Goal: Task Accomplishment & Management: Manage account settings

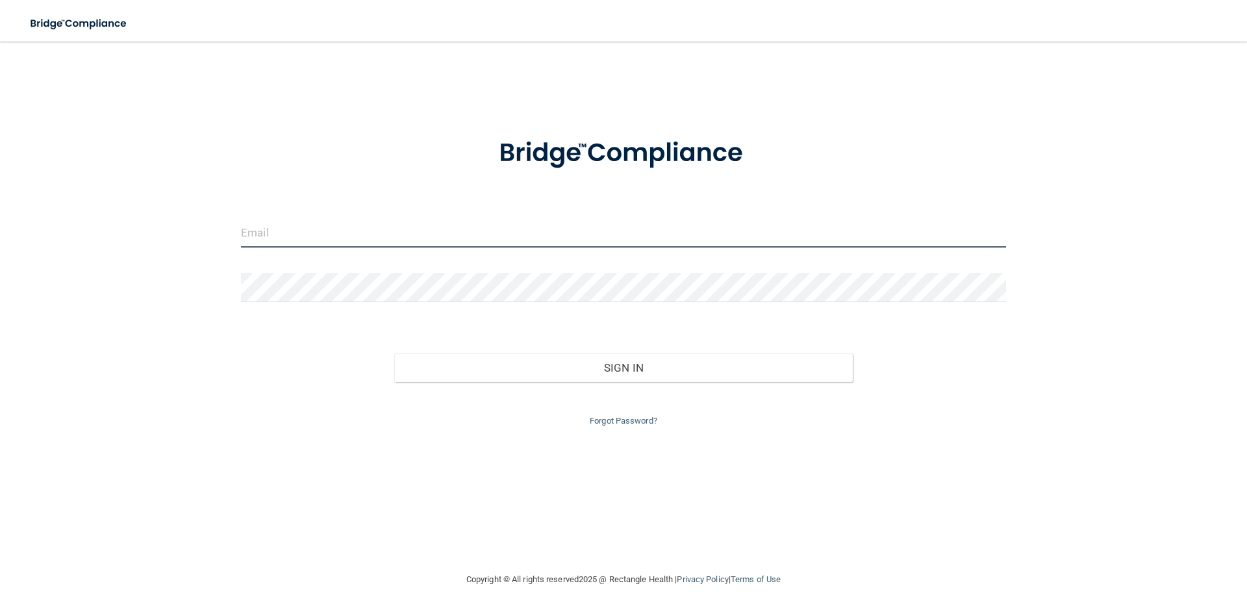
click at [402, 229] on input "email" at bounding box center [623, 232] width 765 height 29
type input "[EMAIL_ADDRESS][DOMAIN_NAME]"
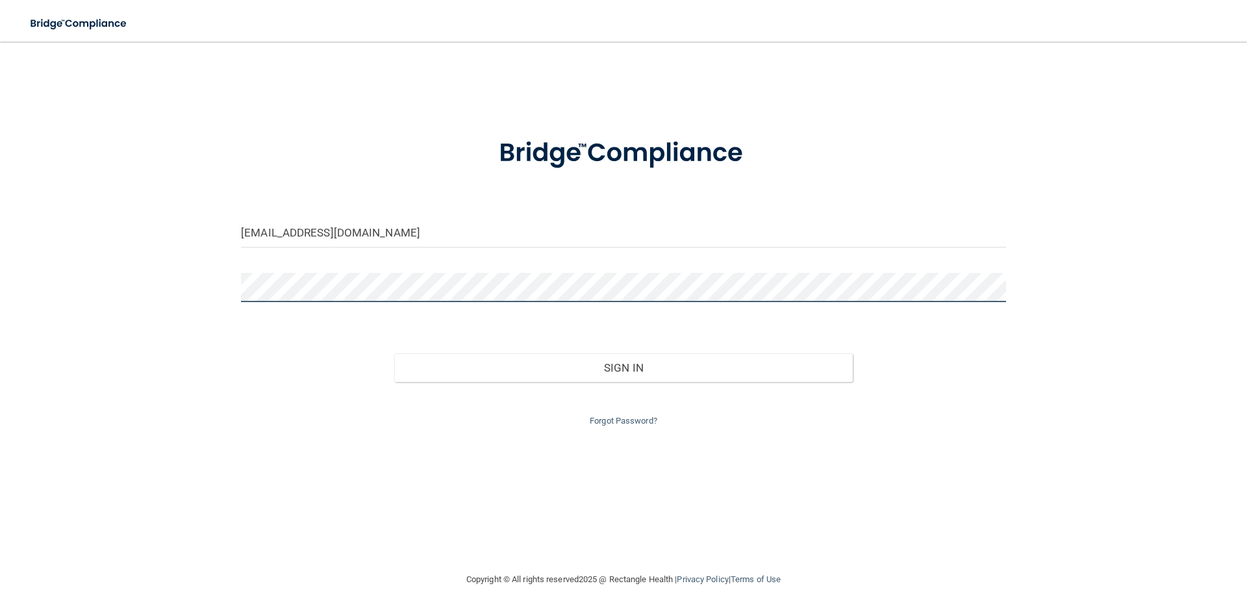
click at [394, 353] on button "Sign In" at bounding box center [623, 367] width 459 height 29
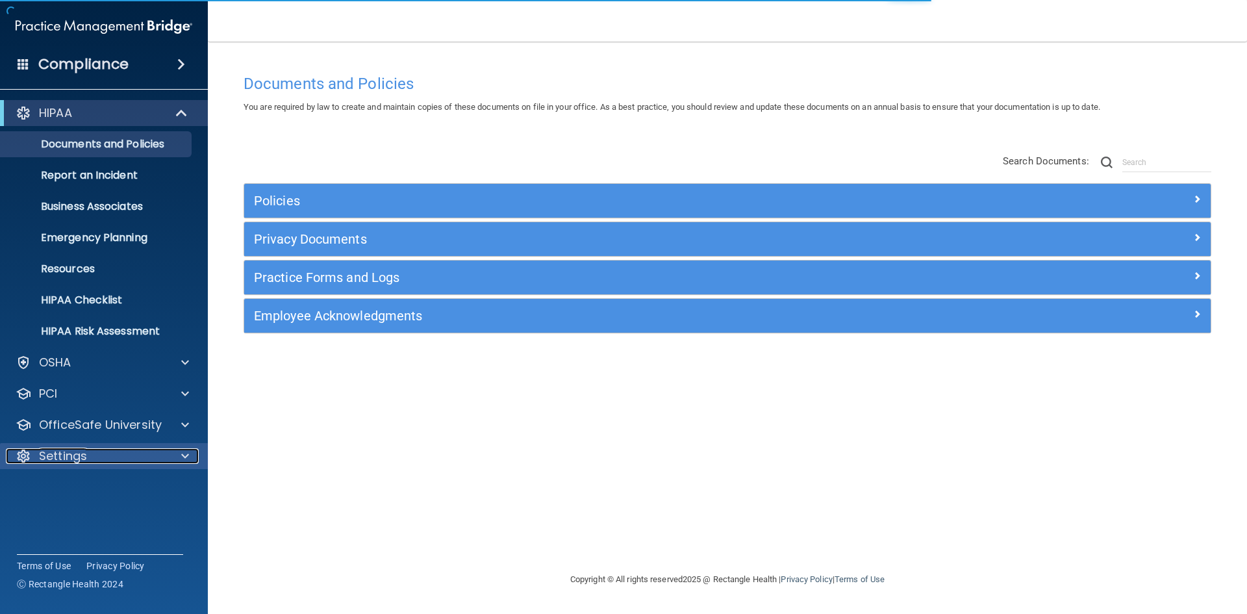
click at [179, 450] on div at bounding box center [183, 456] width 32 height 16
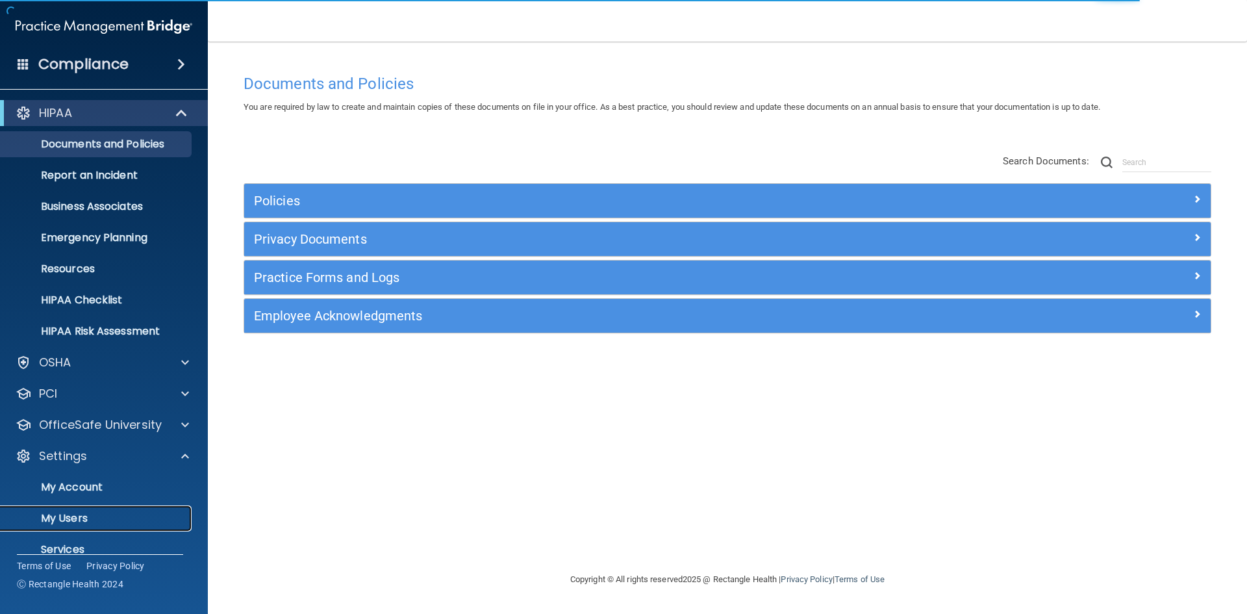
click at [77, 526] on link "My Users" at bounding box center [89, 518] width 205 height 26
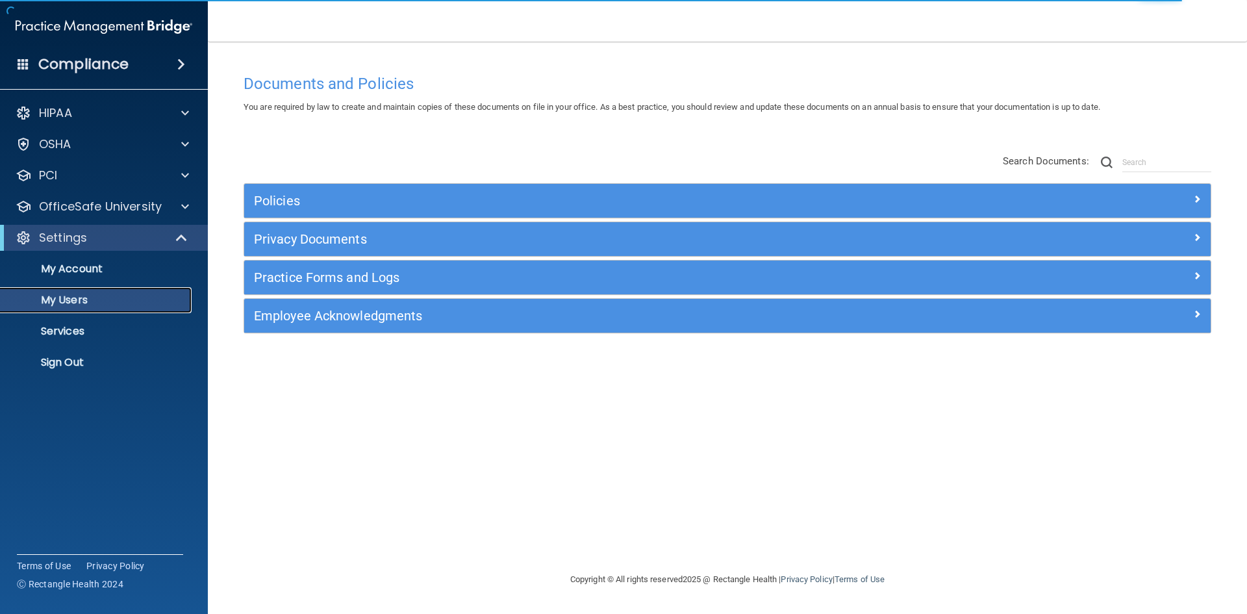
select select "20"
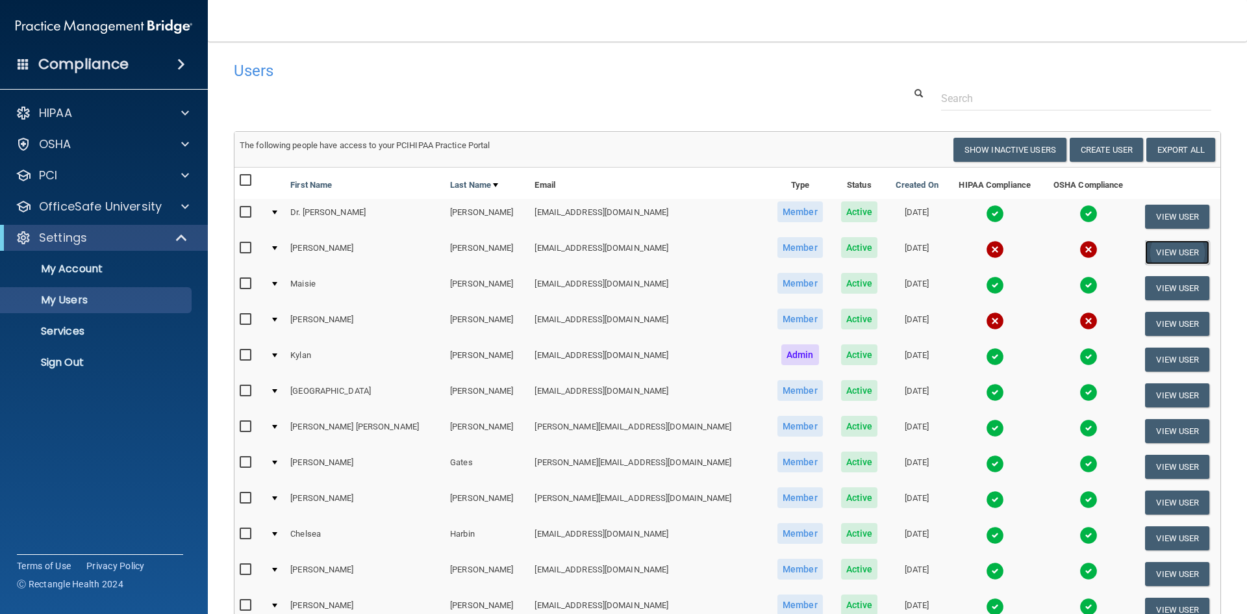
click at [1157, 261] on button "View User" at bounding box center [1177, 252] width 64 height 24
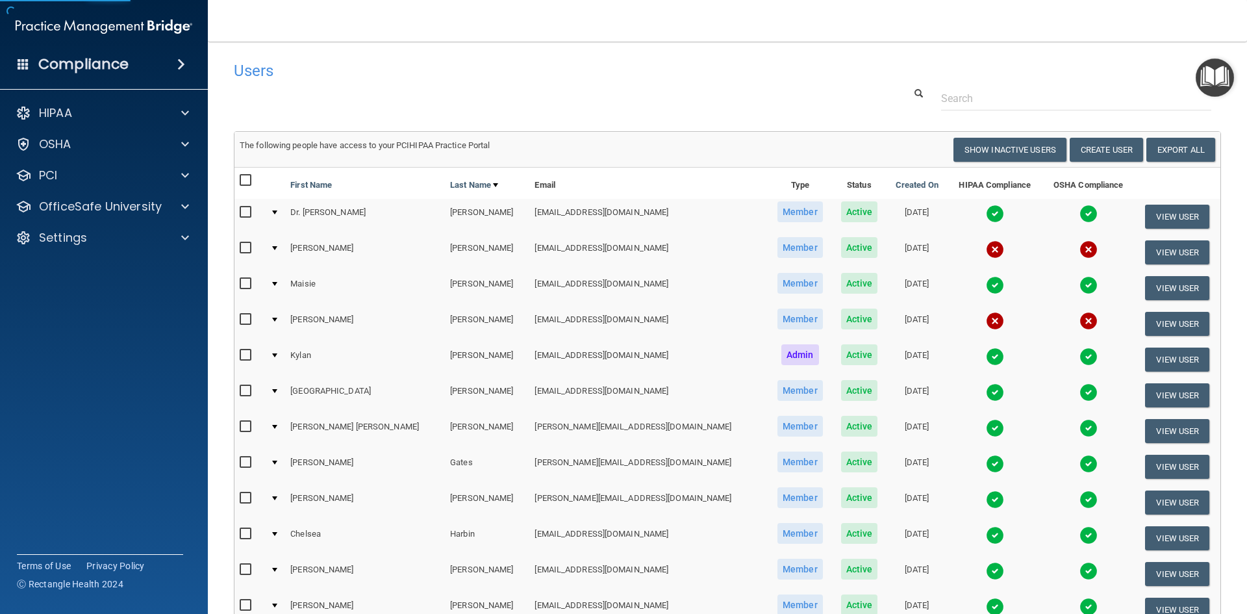
select select "practice_member"
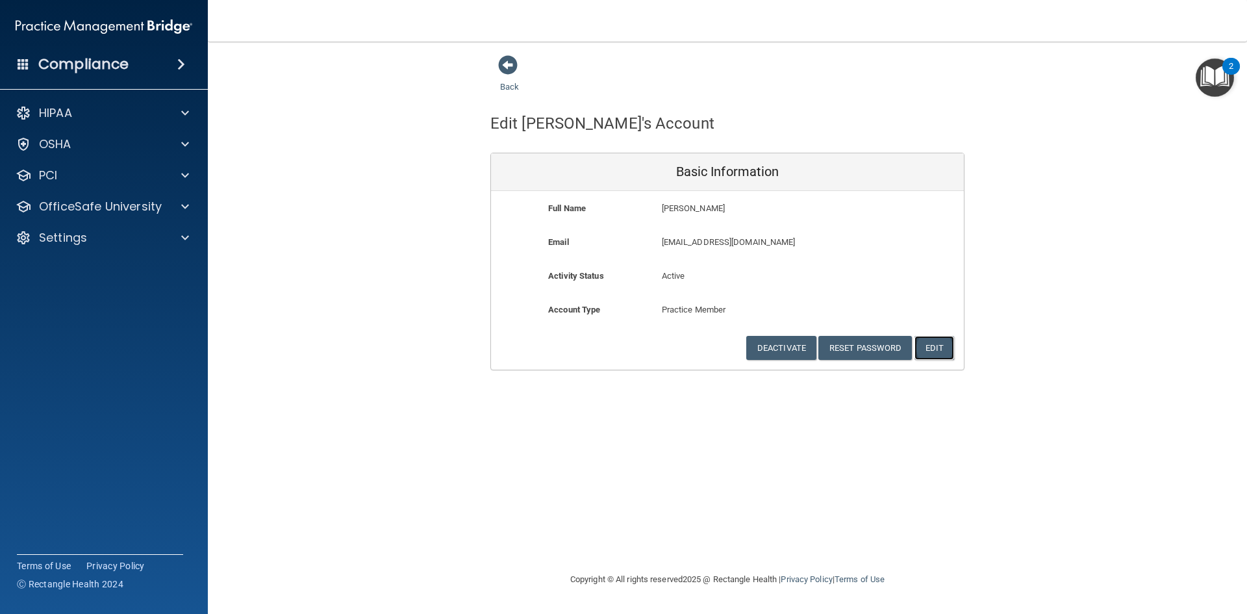
click at [952, 348] on button "Edit" at bounding box center [935, 348] width 40 height 24
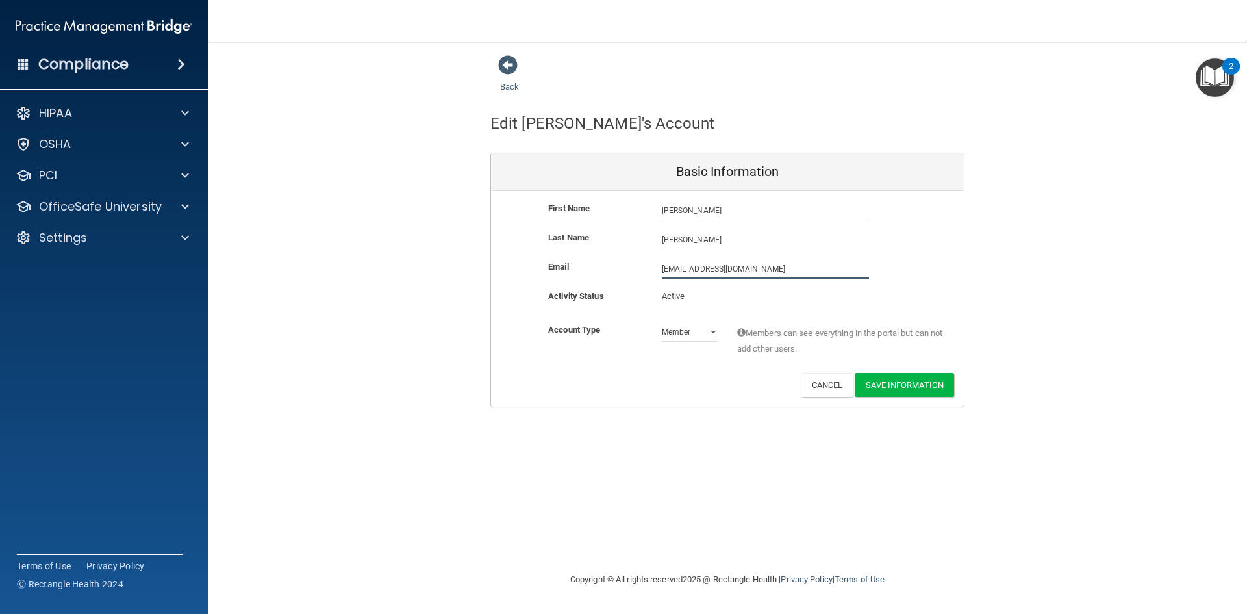
click at [700, 270] on input "[EMAIL_ADDRESS][DOMAIN_NAME]" at bounding box center [765, 268] width 207 height 19
type input "[EMAIL_ADDRESS][DOMAIN_NAME]"
click at [911, 380] on button "Save Information" at bounding box center [904, 385] width 99 height 24
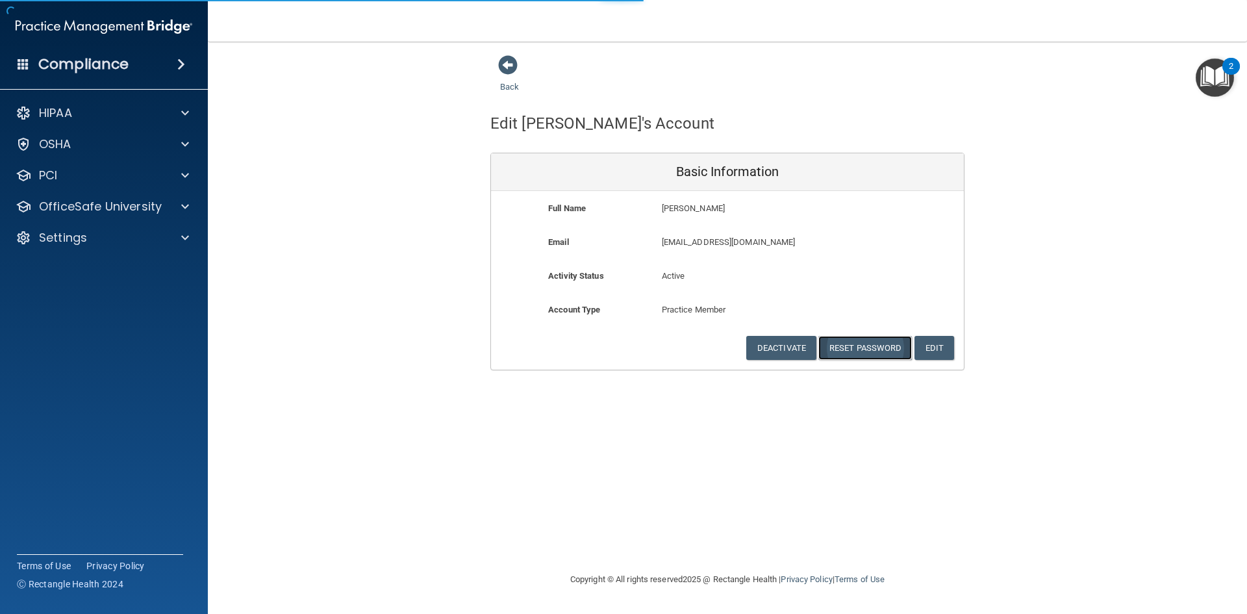
click at [879, 350] on button "Reset Password" at bounding box center [866, 348] width 94 height 24
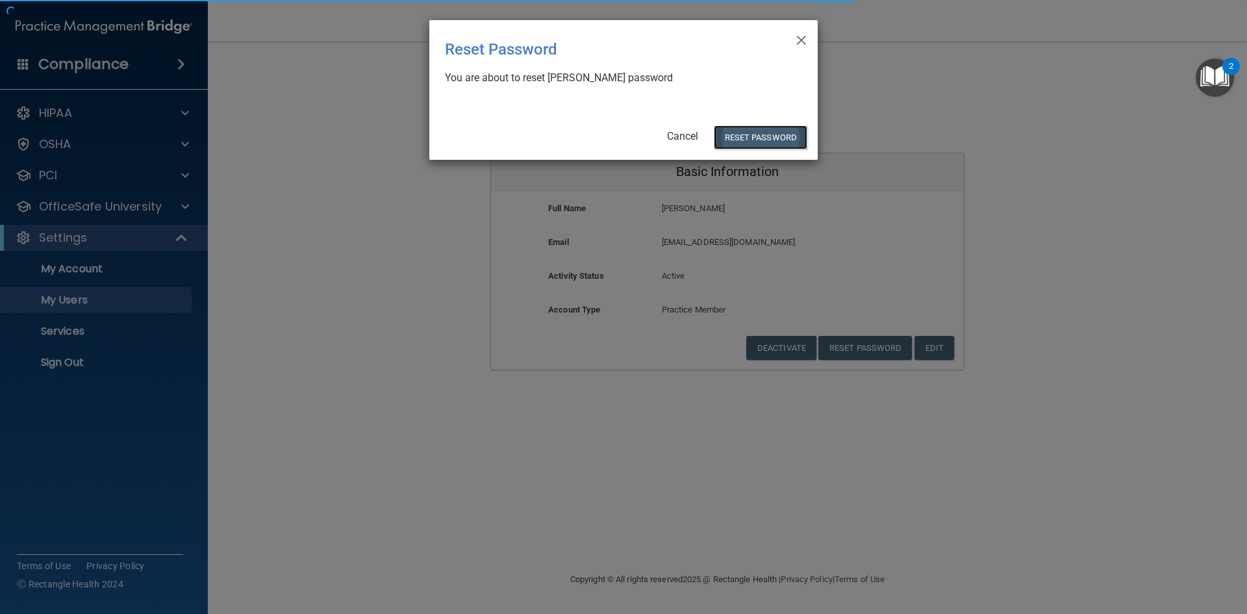
click at [772, 133] on button "Reset Password" at bounding box center [761, 137] width 94 height 24
select select "20"
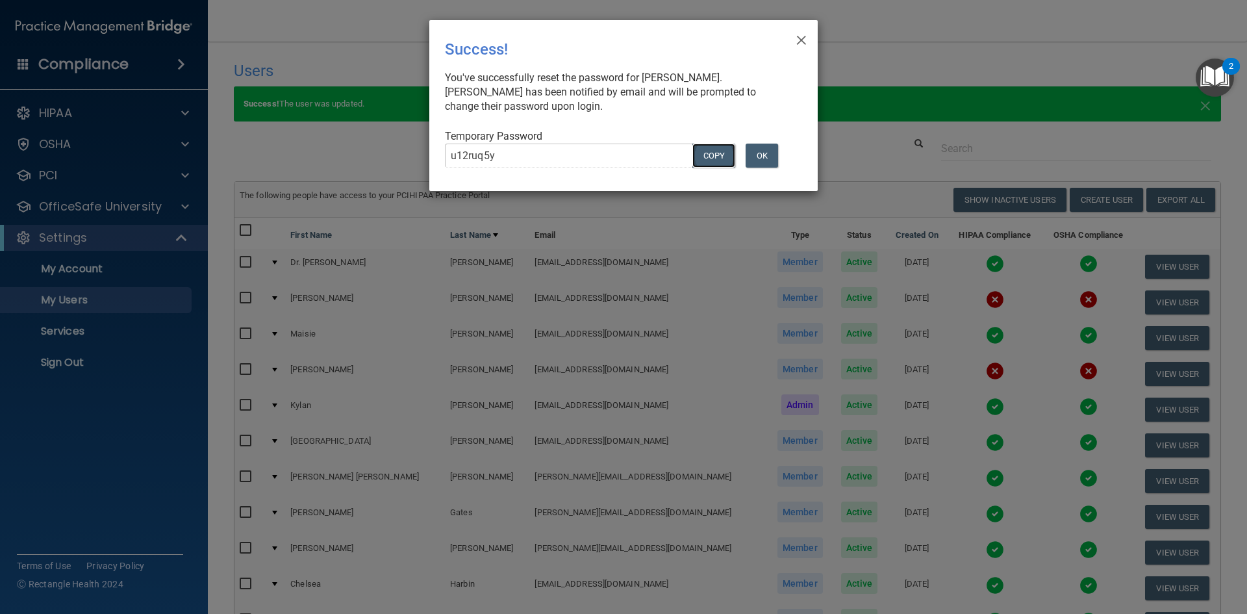
click at [722, 153] on button "COPY" at bounding box center [714, 156] width 43 height 24
click at [766, 165] on button "OK" at bounding box center [762, 156] width 32 height 24
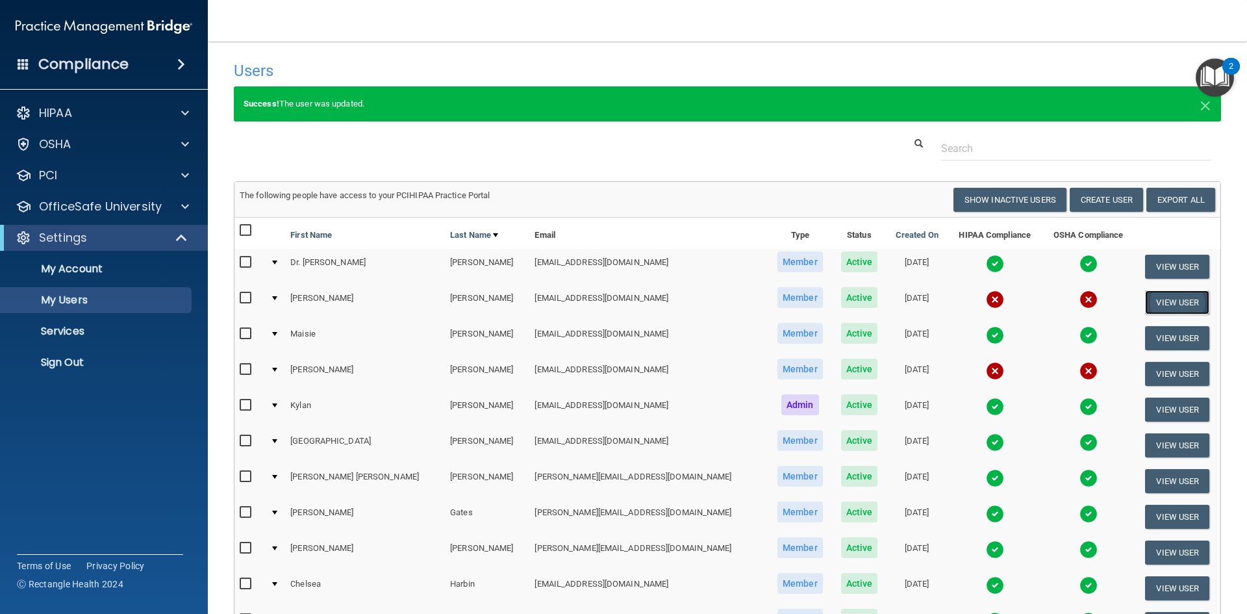
click at [1177, 307] on button "View User" at bounding box center [1177, 302] width 64 height 24
